Goal: Navigation & Orientation: Find specific page/section

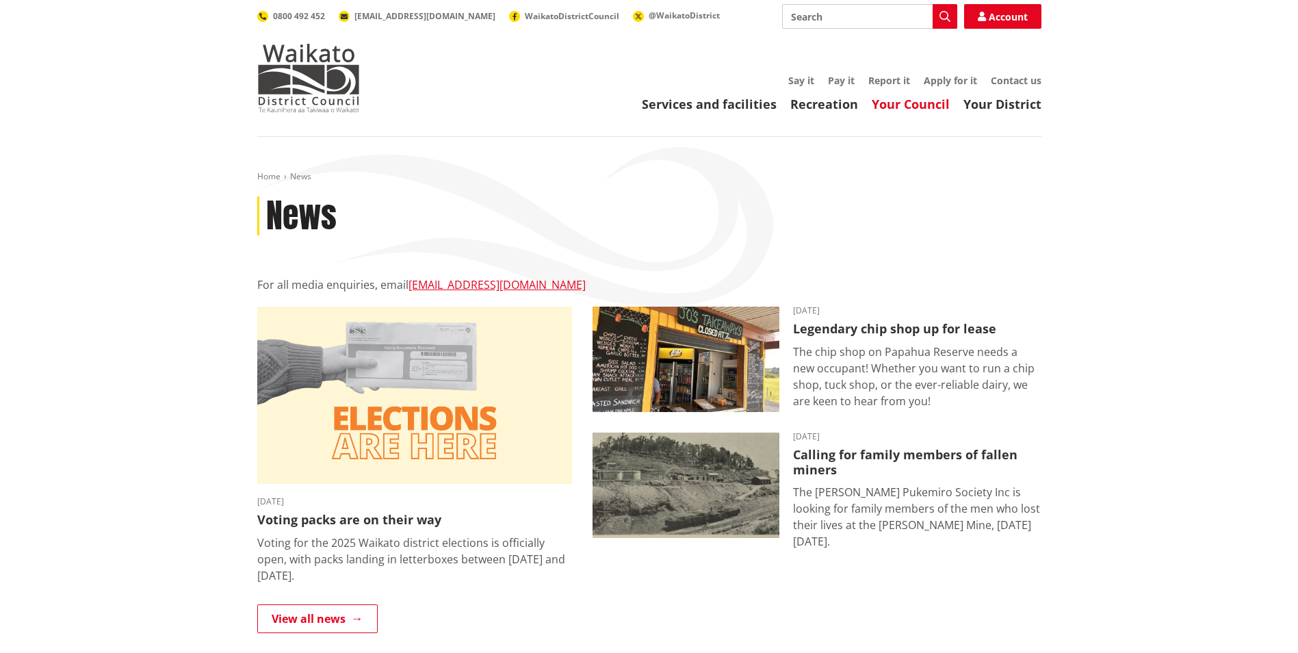
click at [906, 107] on link "Your Council" at bounding box center [911, 104] width 78 height 16
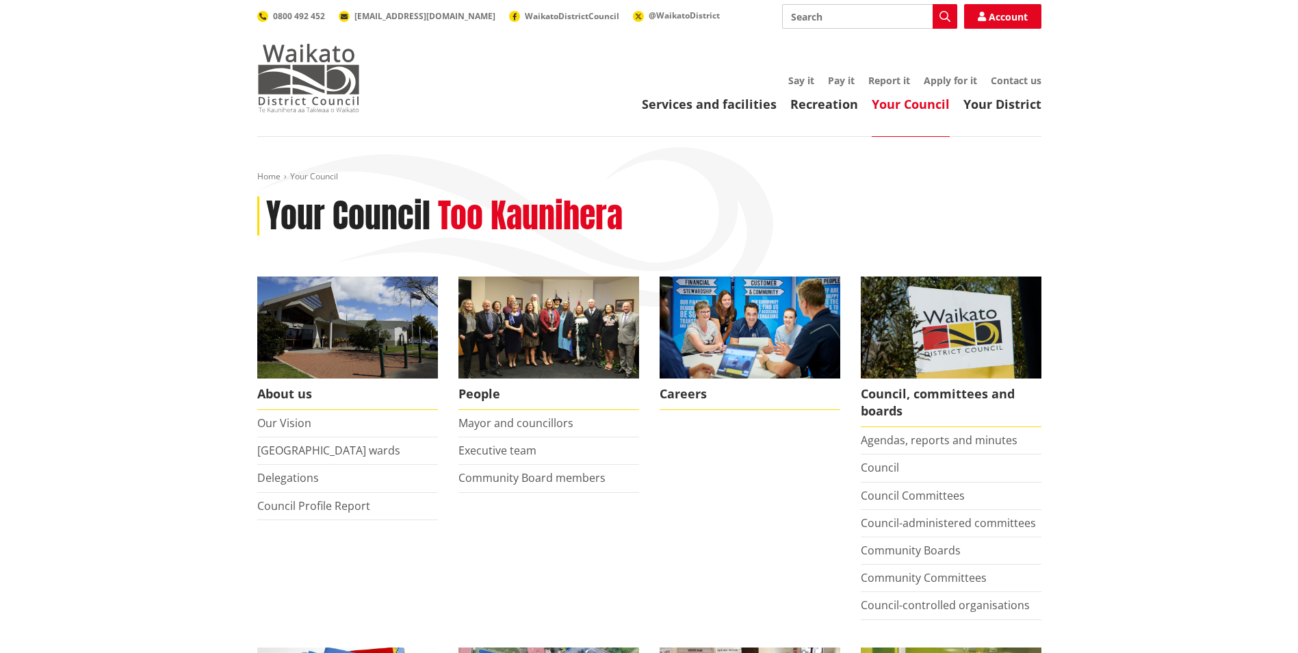
click at [287, 96] on img at bounding box center [308, 78] width 103 height 68
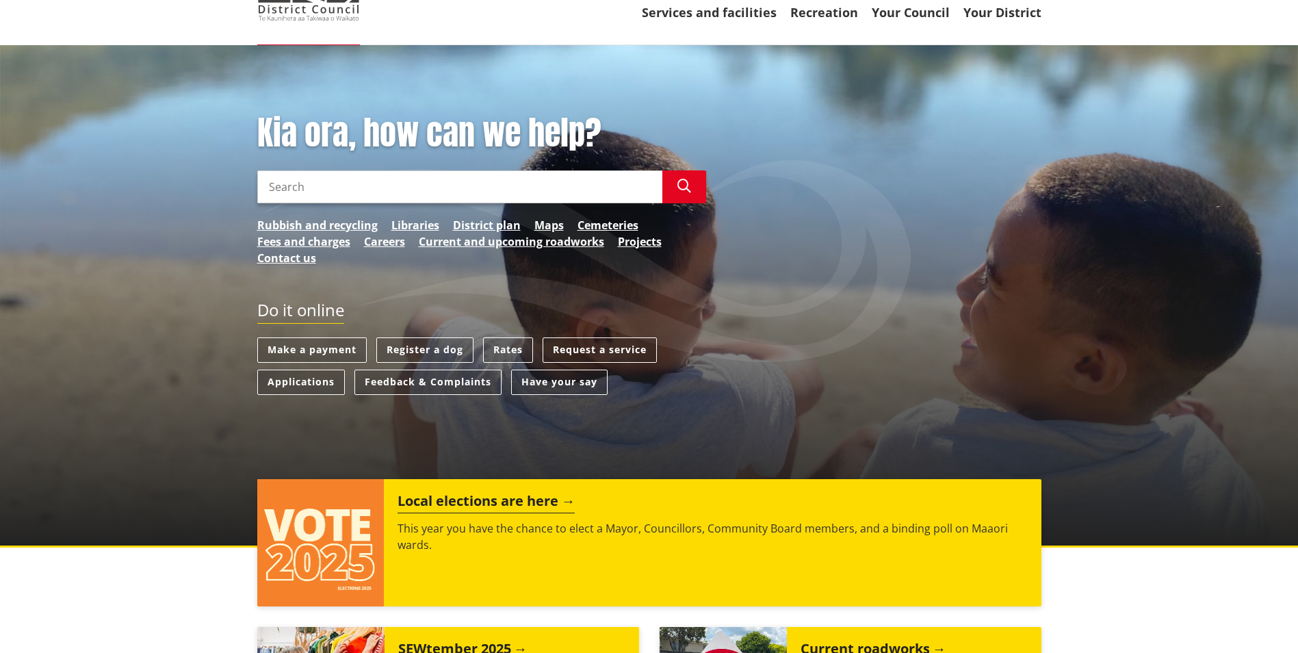
scroll to position [137, 0]
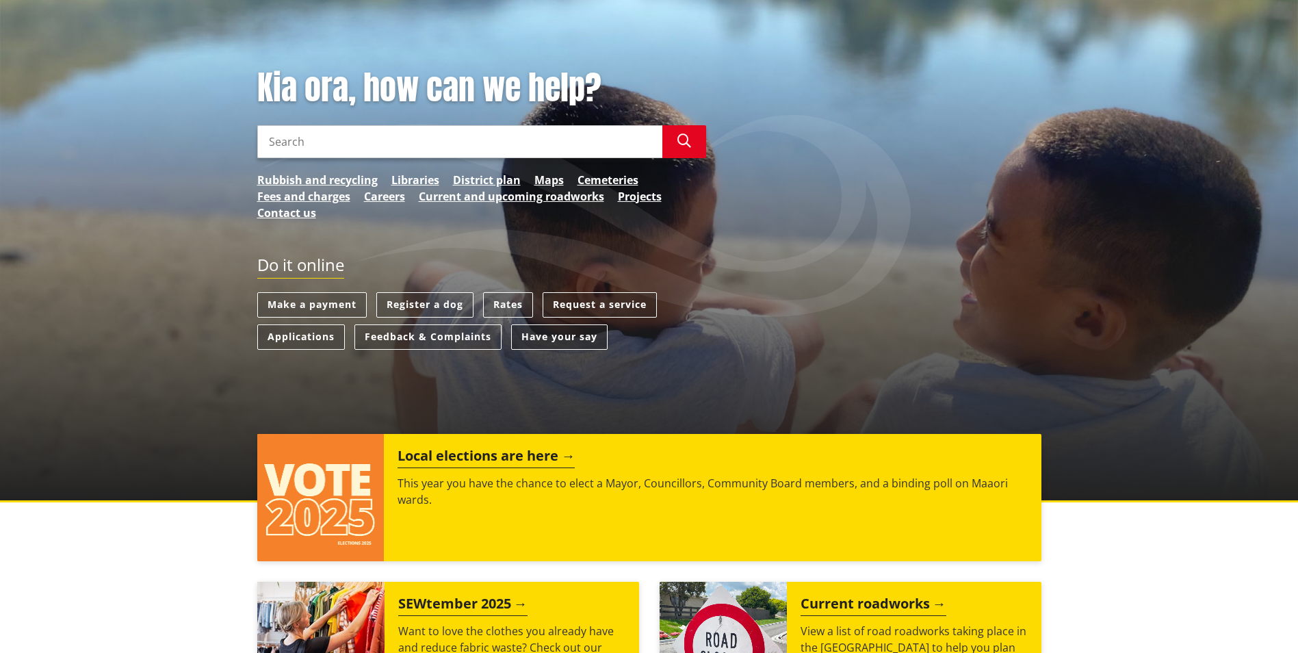
click at [566, 333] on link "Have your say" at bounding box center [559, 336] width 96 height 25
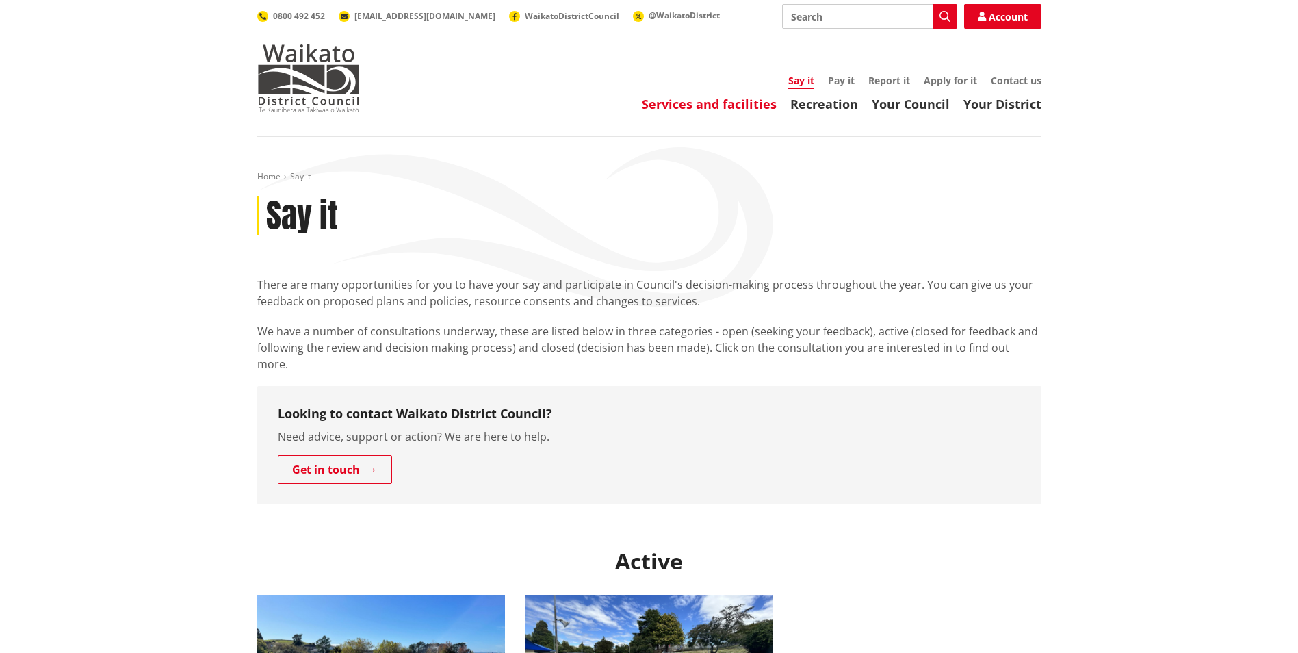
click at [730, 106] on link "Services and facilities" at bounding box center [709, 104] width 135 height 16
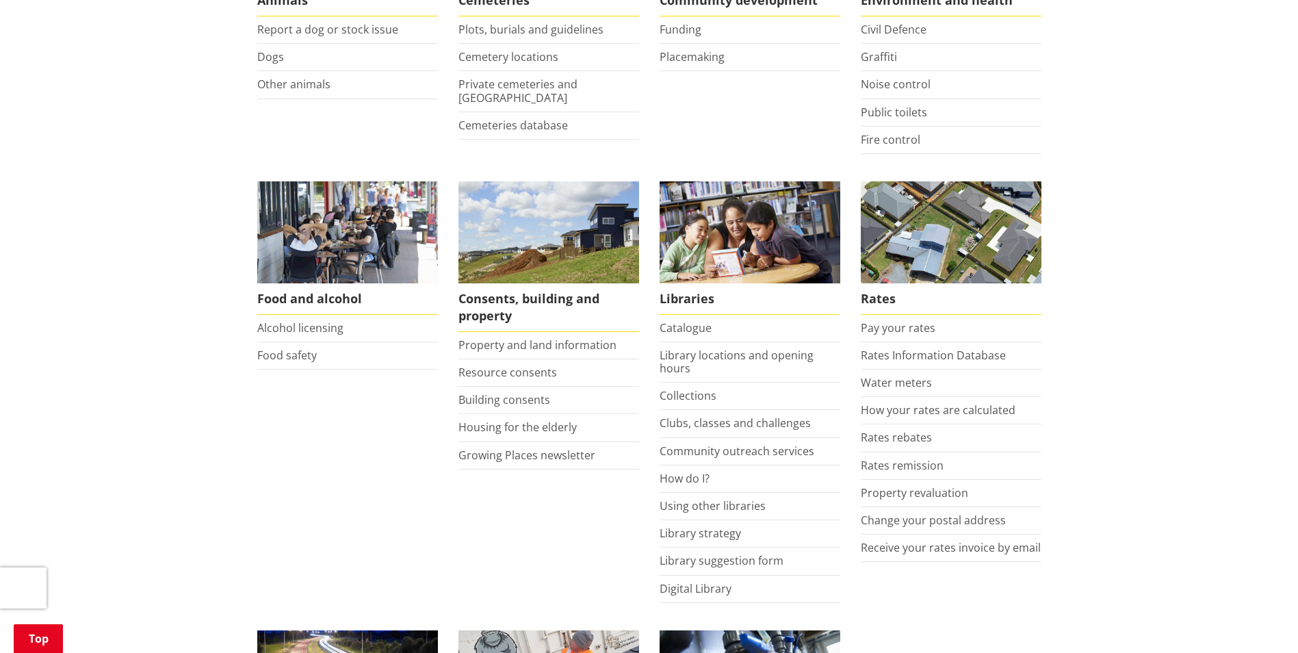
scroll to position [411, 0]
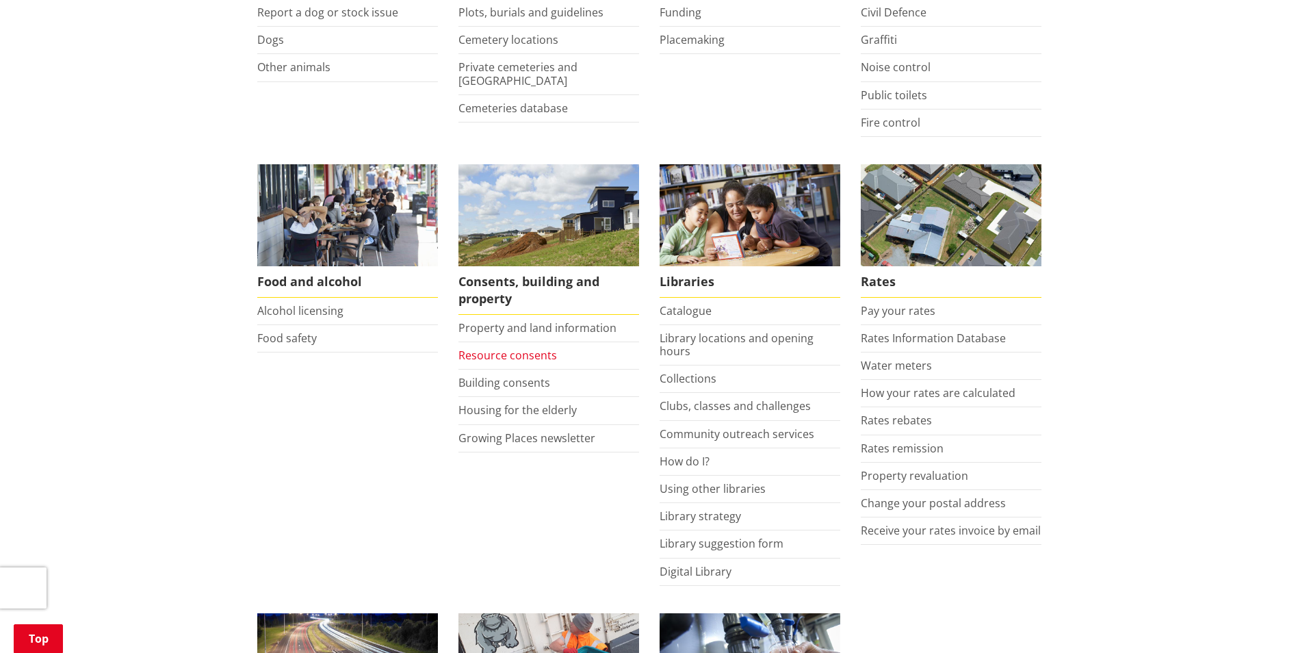
click at [511, 355] on link "Resource consents" at bounding box center [508, 355] width 99 height 15
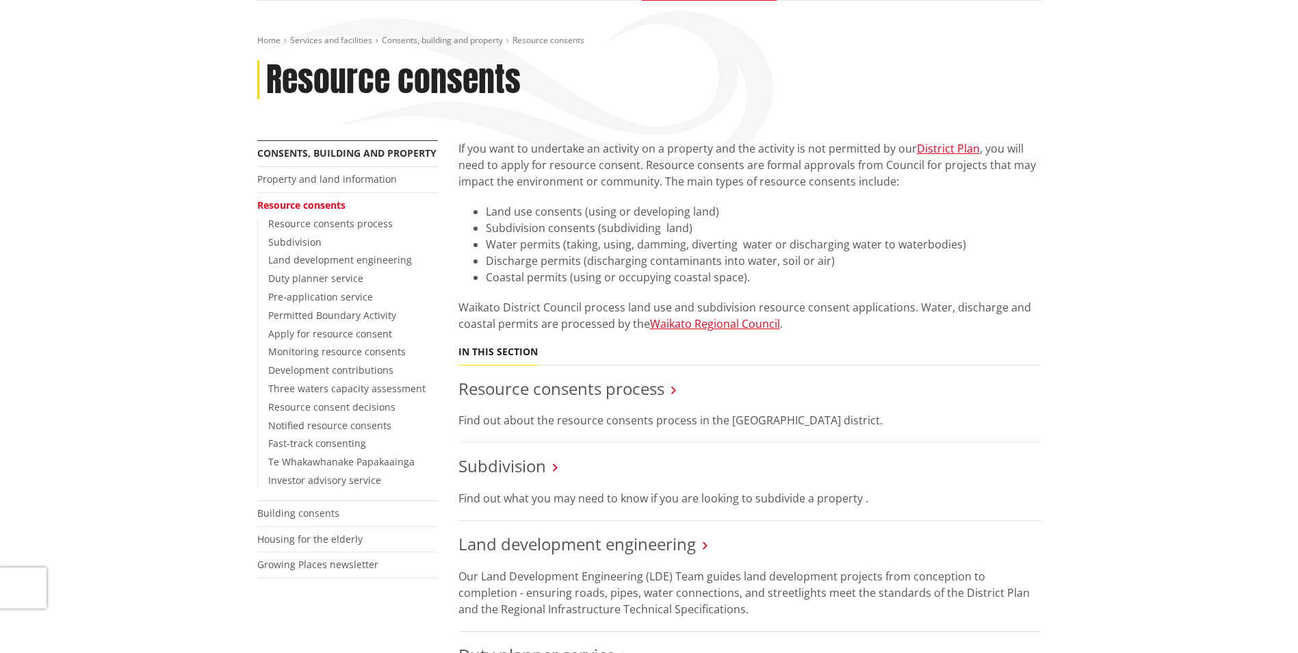
scroll to position [137, 0]
click at [325, 426] on link "Notified resource consents" at bounding box center [329, 424] width 123 height 13
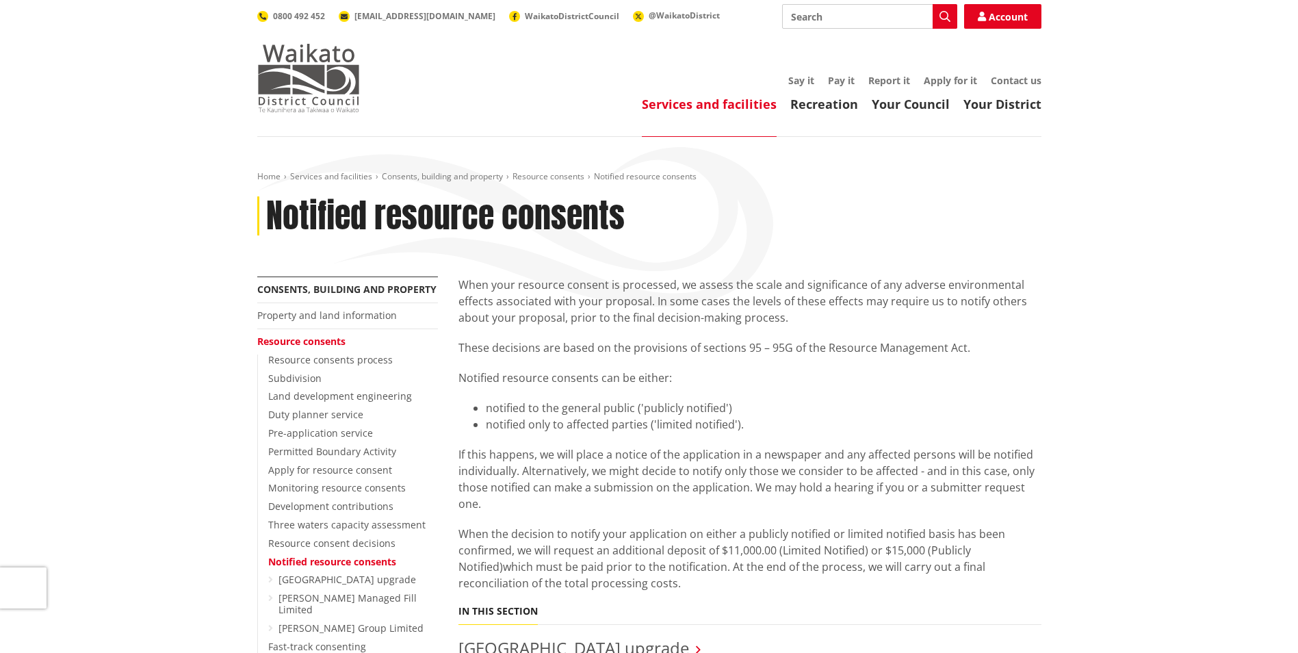
click at [315, 90] on img at bounding box center [308, 78] width 103 height 68
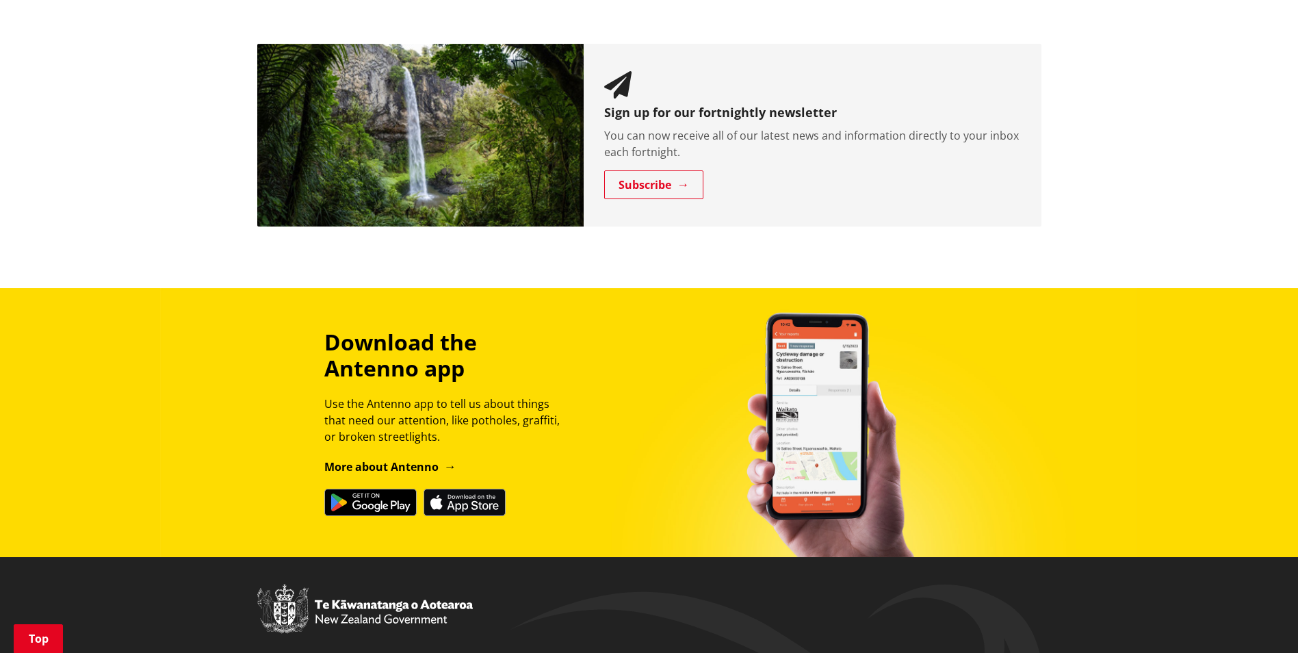
scroll to position [1369, 0]
